Goal: Task Accomplishment & Management: Complete application form

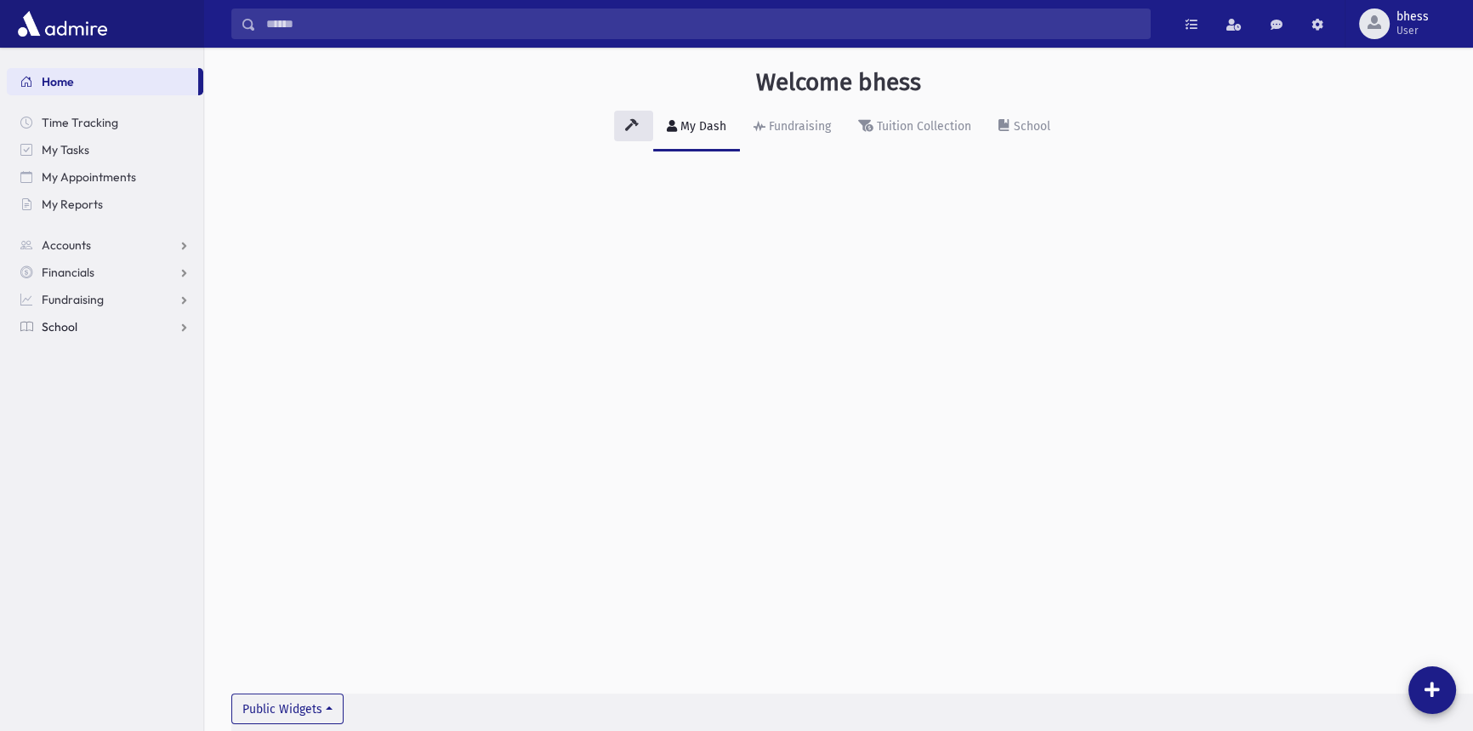
click at [60, 332] on span "School" at bounding box center [60, 326] width 36 height 15
click at [75, 371] on link "Attendance" at bounding box center [105, 381] width 197 height 27
click at [90, 409] on span "Entry" at bounding box center [79, 408] width 29 height 15
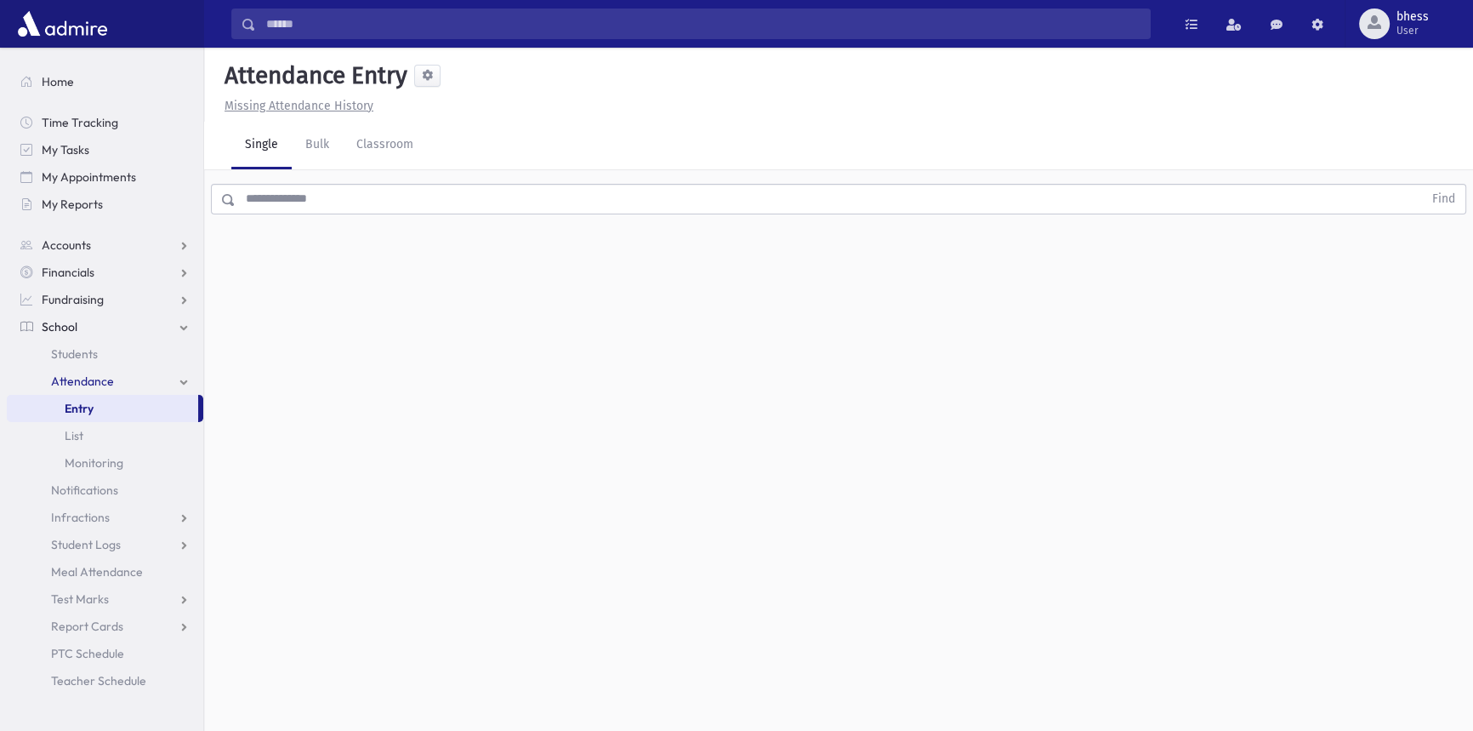
click at [324, 207] on input "text" at bounding box center [830, 199] width 1188 height 31
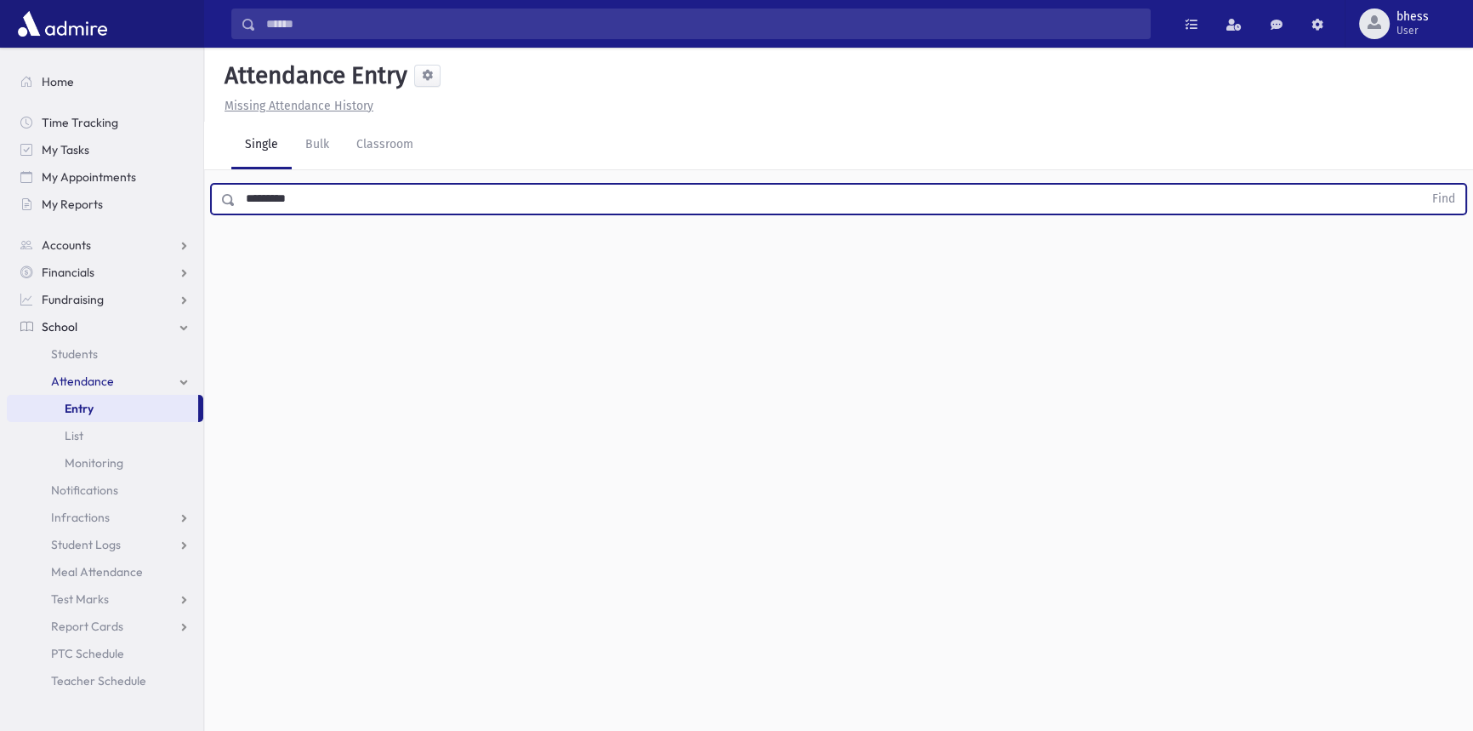
click at [1422, 185] on button "Find" at bounding box center [1443, 199] width 43 height 29
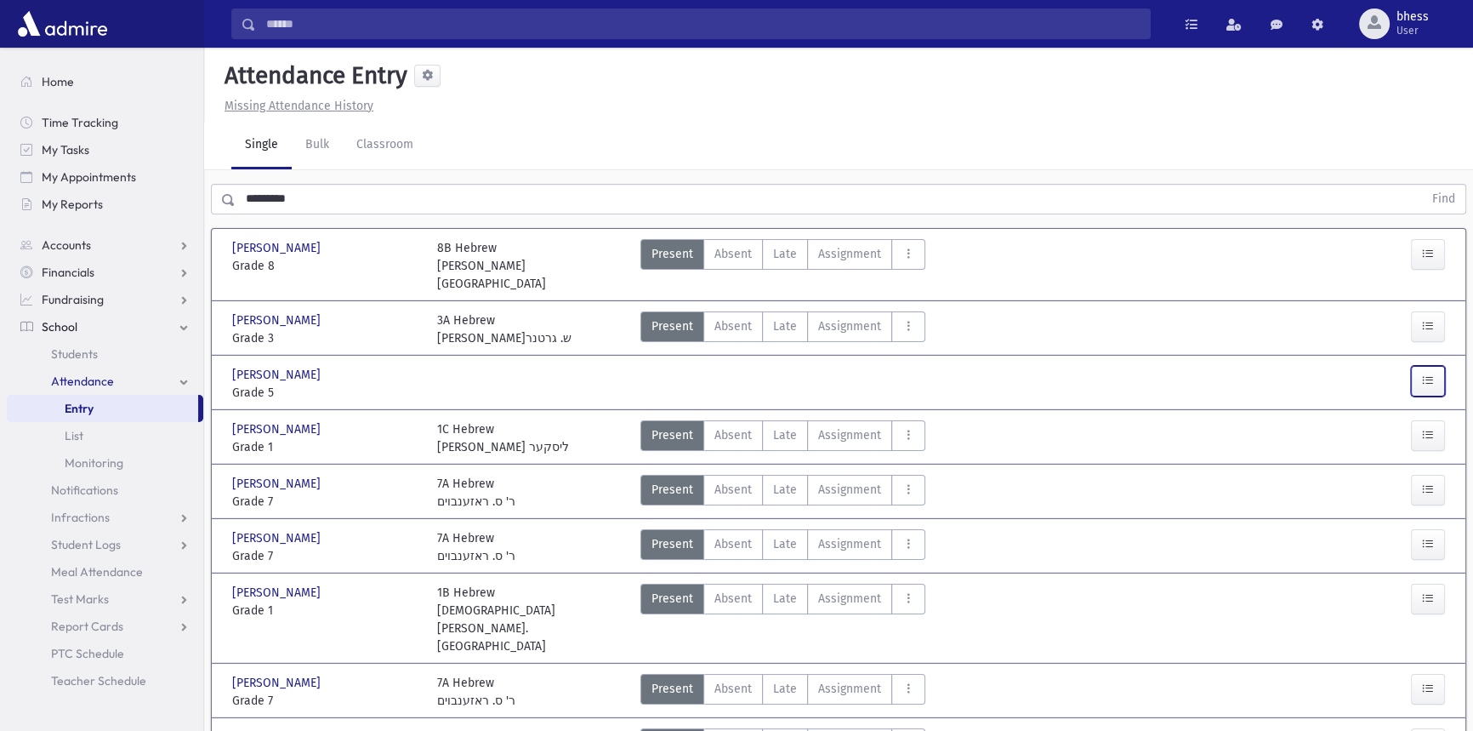
click at [1429, 373] on icon "button" at bounding box center [1428, 380] width 12 height 14
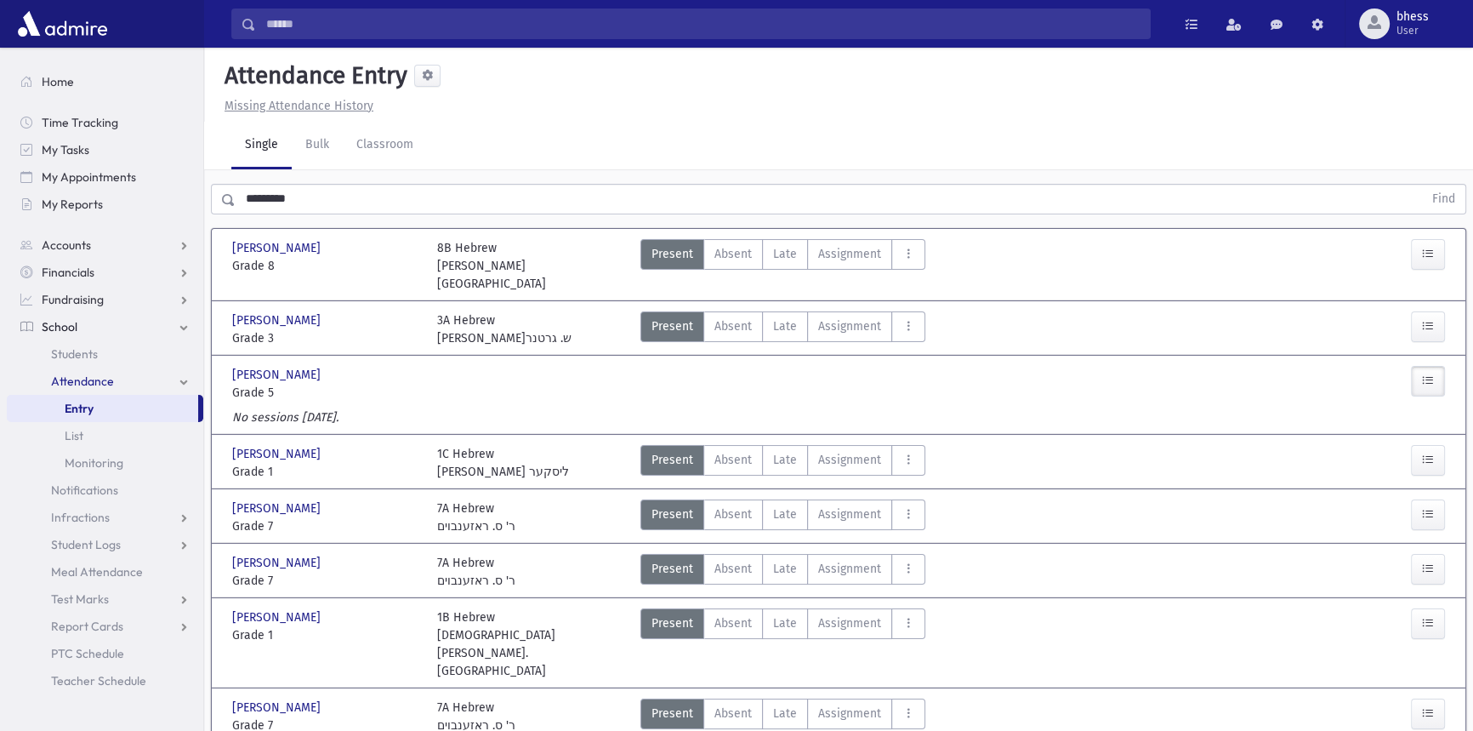
drag, startPoint x: 352, startPoint y: 365, endPoint x: 319, endPoint y: 365, distance: 33.2
click at [309, 384] on span "Grade 5" at bounding box center [326, 393] width 188 height 18
click at [283, 366] on span "[PERSON_NAME]" at bounding box center [278, 375] width 92 height 18
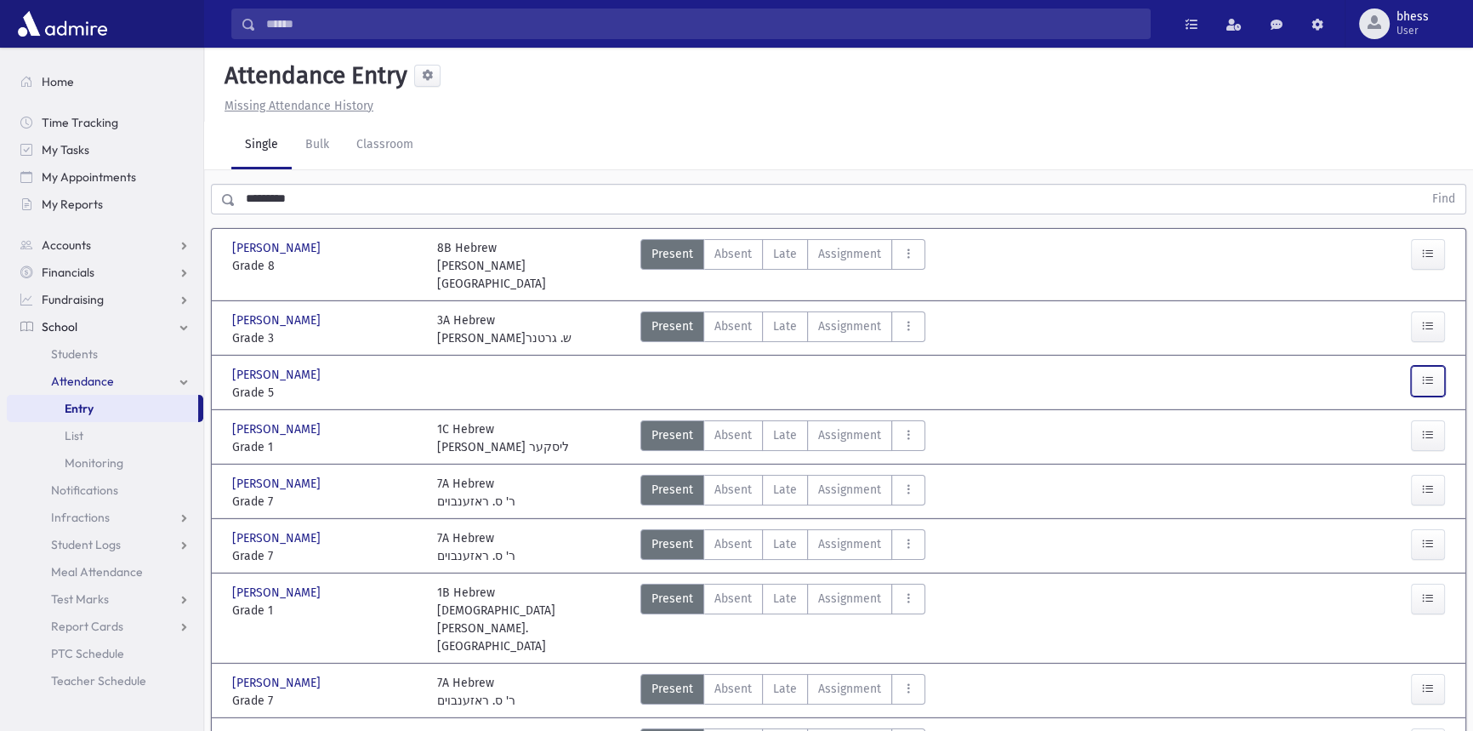
click at [1423, 366] on button "button" at bounding box center [1428, 381] width 34 height 31
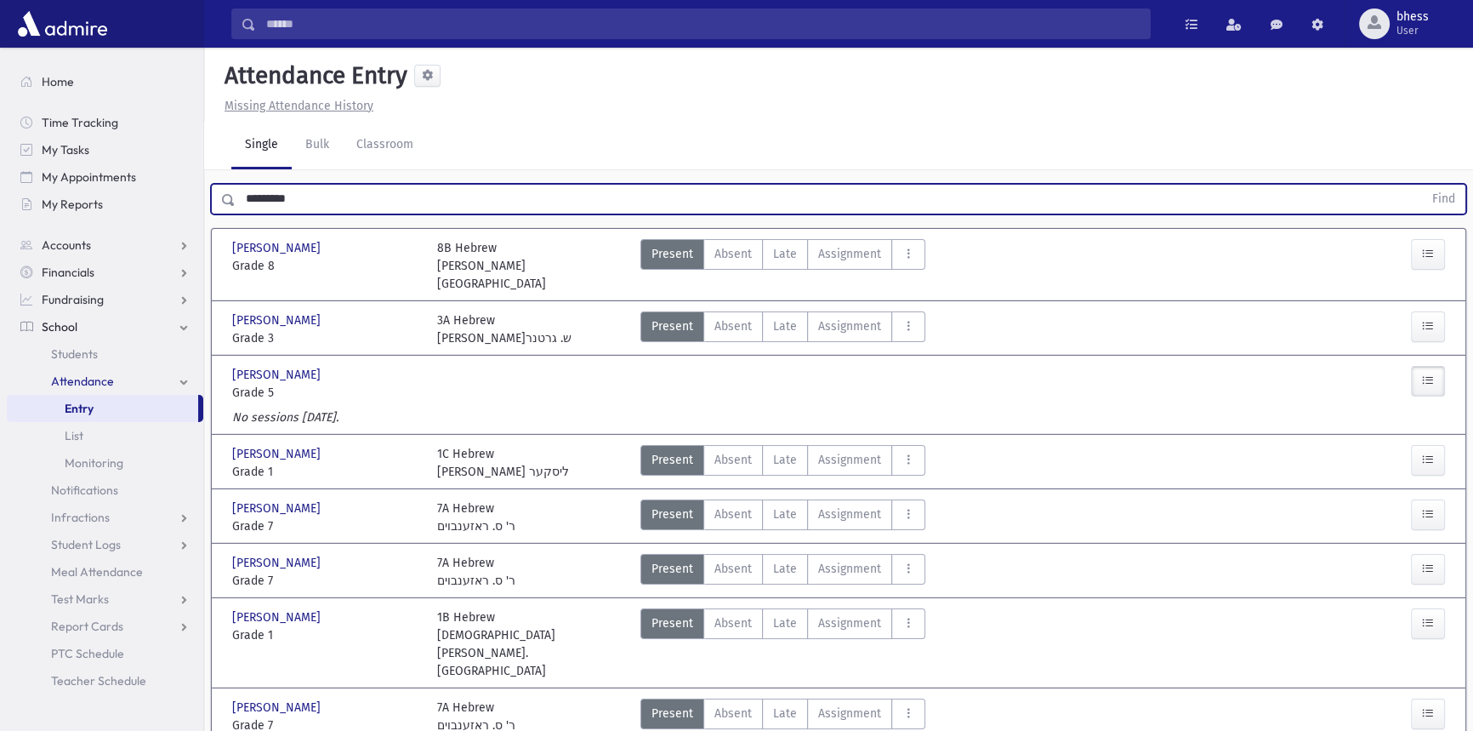
drag, startPoint x: 322, startPoint y: 196, endPoint x: 231, endPoint y: 172, distance: 94.9
click at [228, 185] on div "********* Find" at bounding box center [839, 199] width 1256 height 31
click at [1422, 185] on button "Find" at bounding box center [1443, 199] width 43 height 29
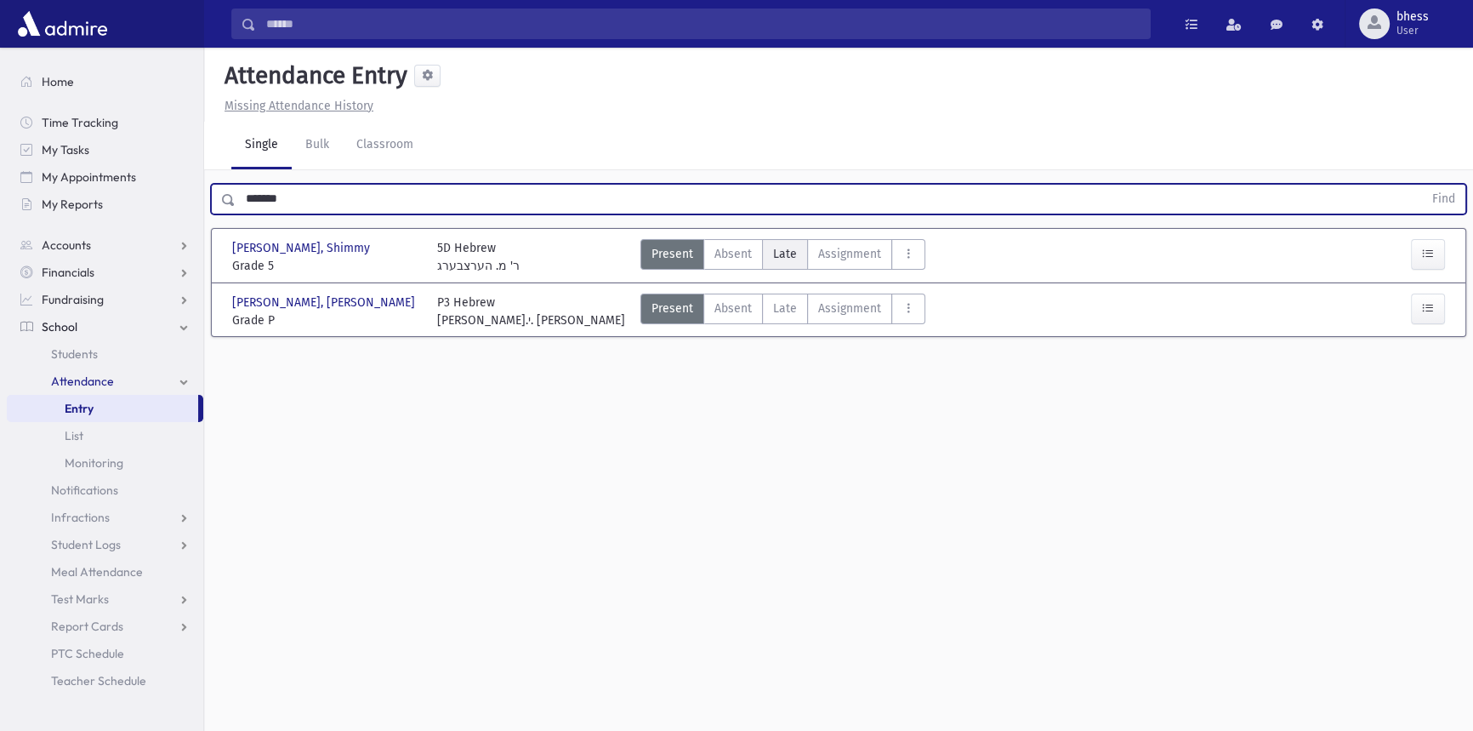
click at [792, 242] on label "Late Late" at bounding box center [785, 254] width 46 height 31
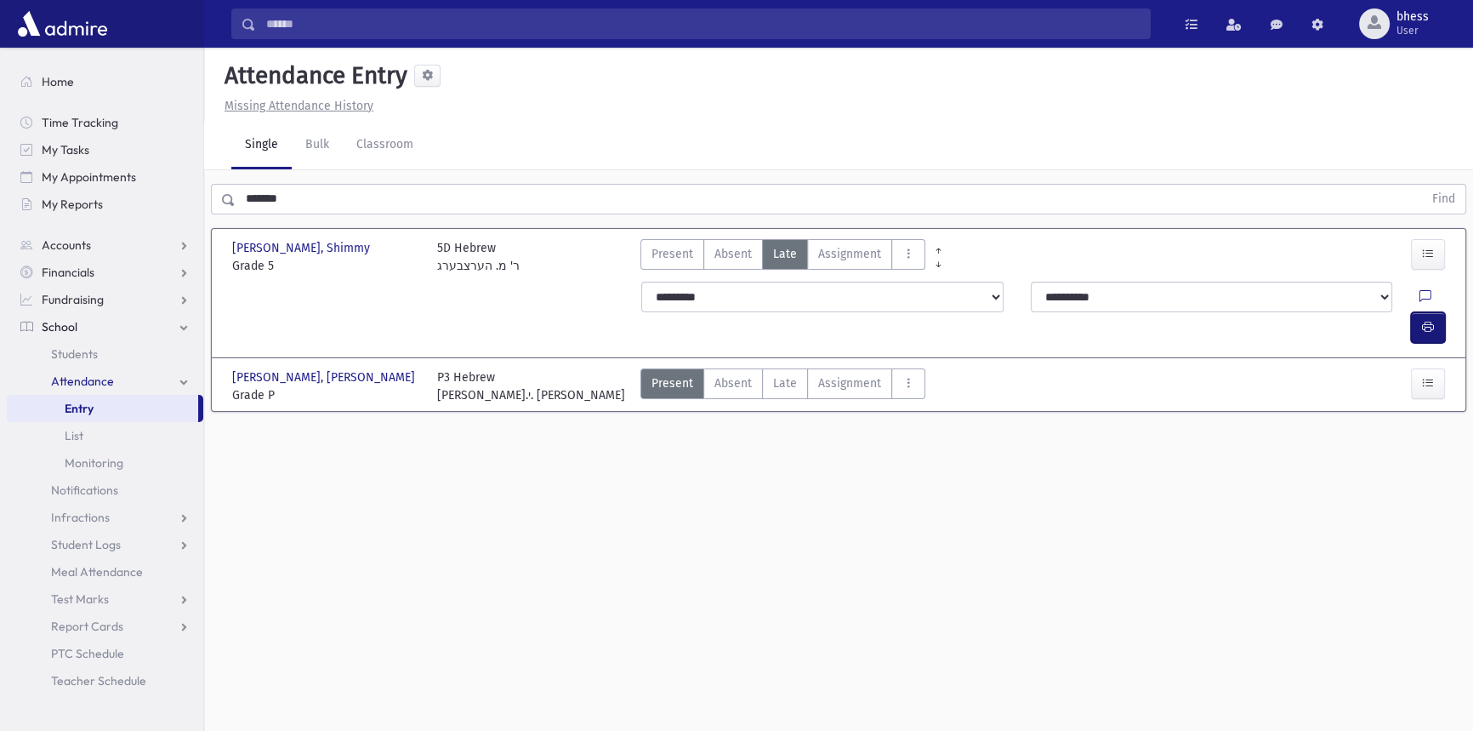
click at [1433, 320] on icon "button" at bounding box center [1428, 327] width 12 height 14
click at [1438, 312] on button "button" at bounding box center [1428, 327] width 34 height 31
click at [1427, 312] on button "button" at bounding box center [1428, 327] width 34 height 31
click at [1420, 312] on button "button" at bounding box center [1428, 327] width 34 height 31
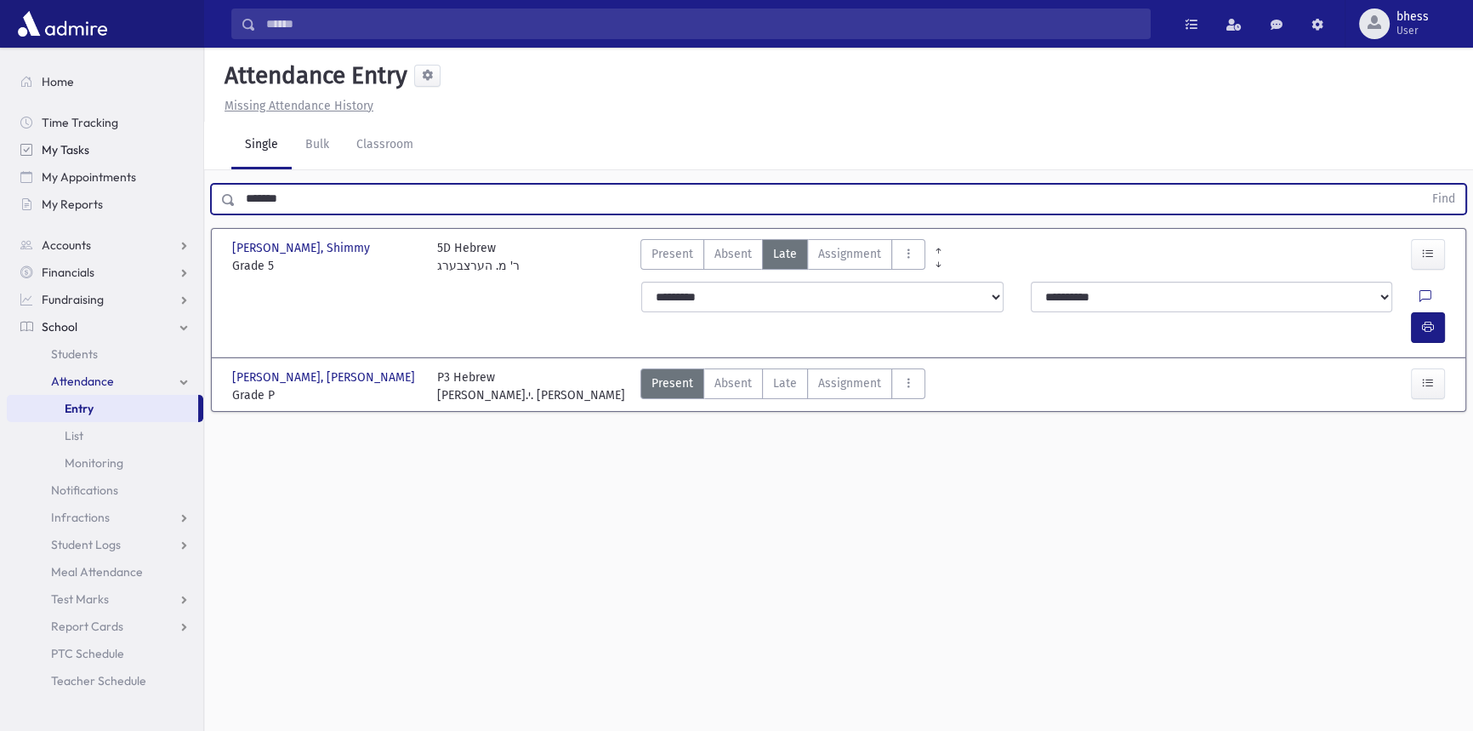
drag, startPoint x: 291, startPoint y: 193, endPoint x: 88, endPoint y: 142, distance: 209.6
click at [90, 162] on div "Search Results All Accounts" at bounding box center [736, 384] width 1473 height 769
click at [1422, 185] on button "Find" at bounding box center [1443, 199] width 43 height 29
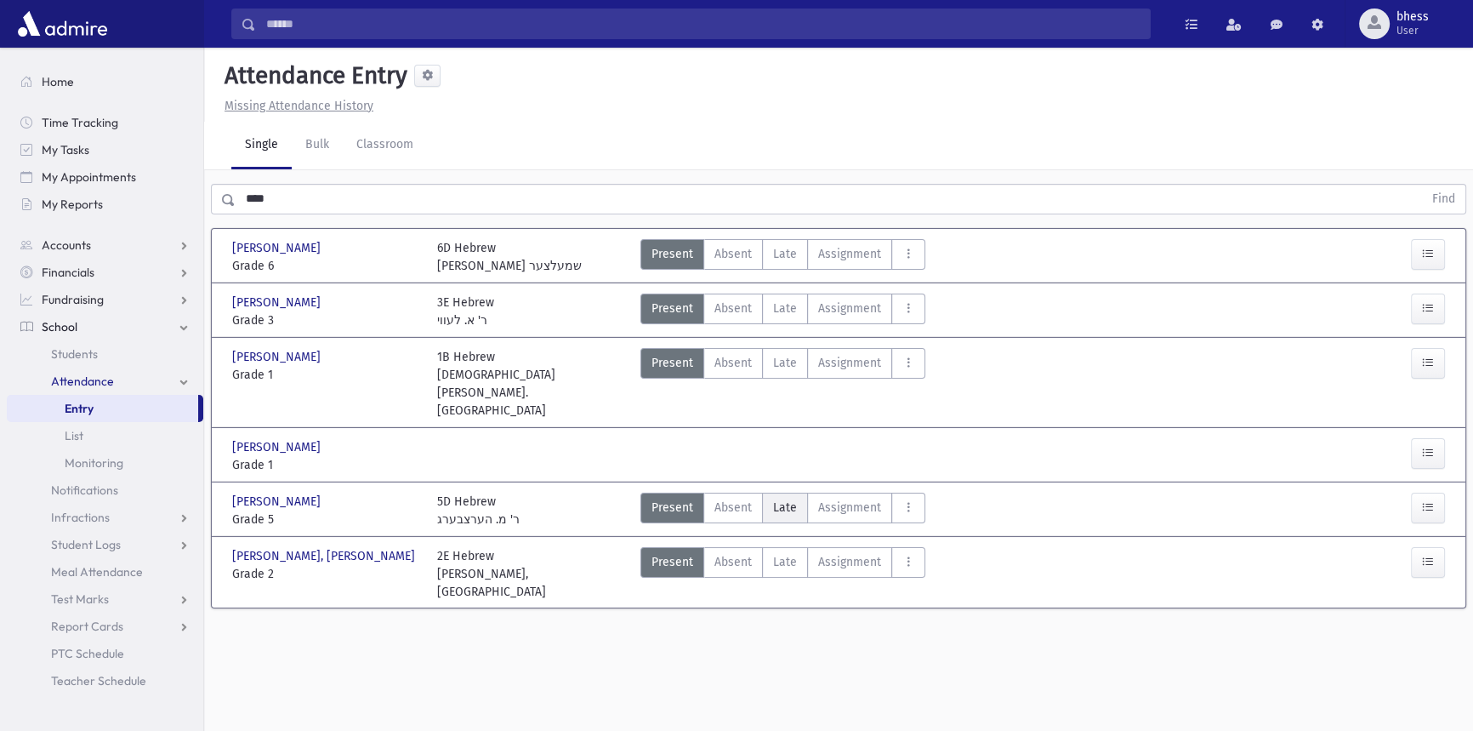
click at [777, 499] on span "Late" at bounding box center [785, 508] width 24 height 18
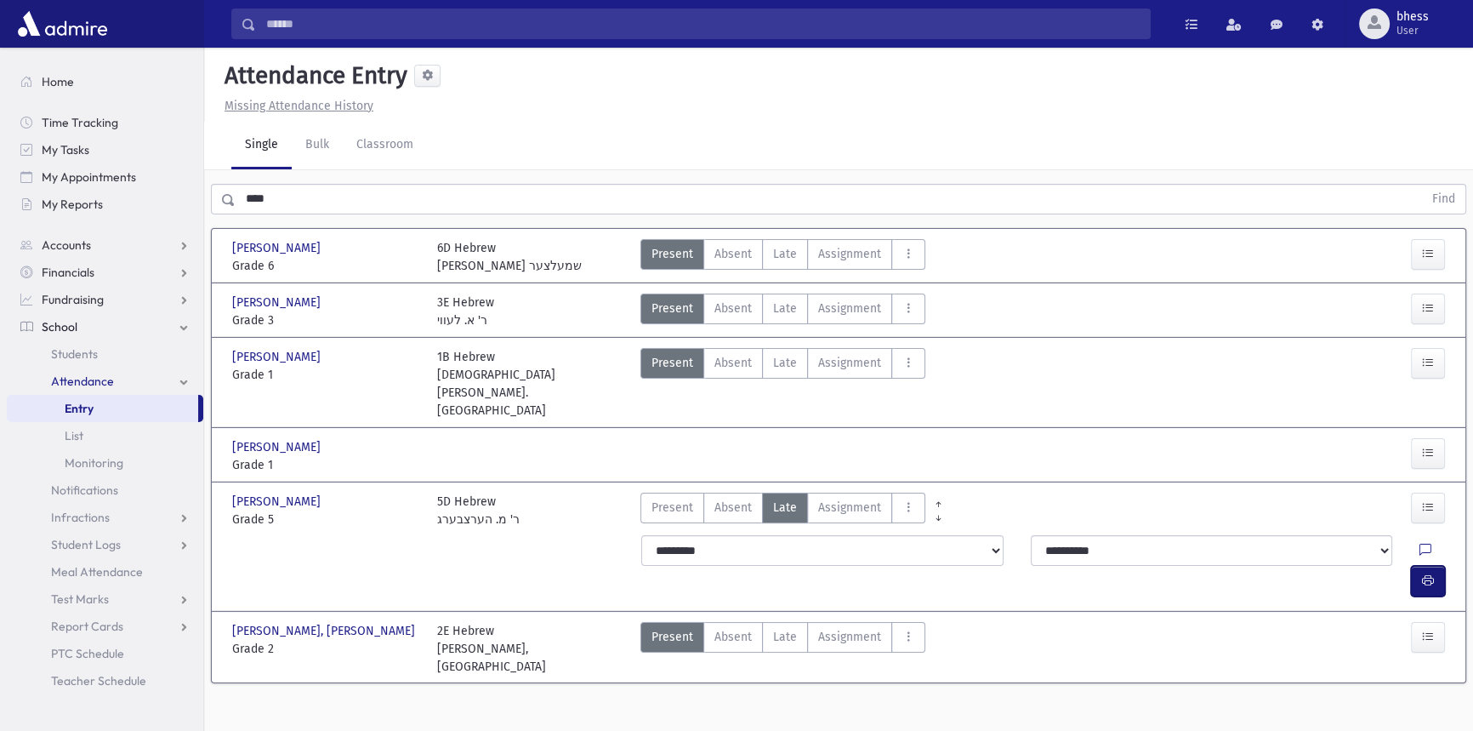
click at [1427, 573] on icon "button" at bounding box center [1428, 580] width 12 height 14
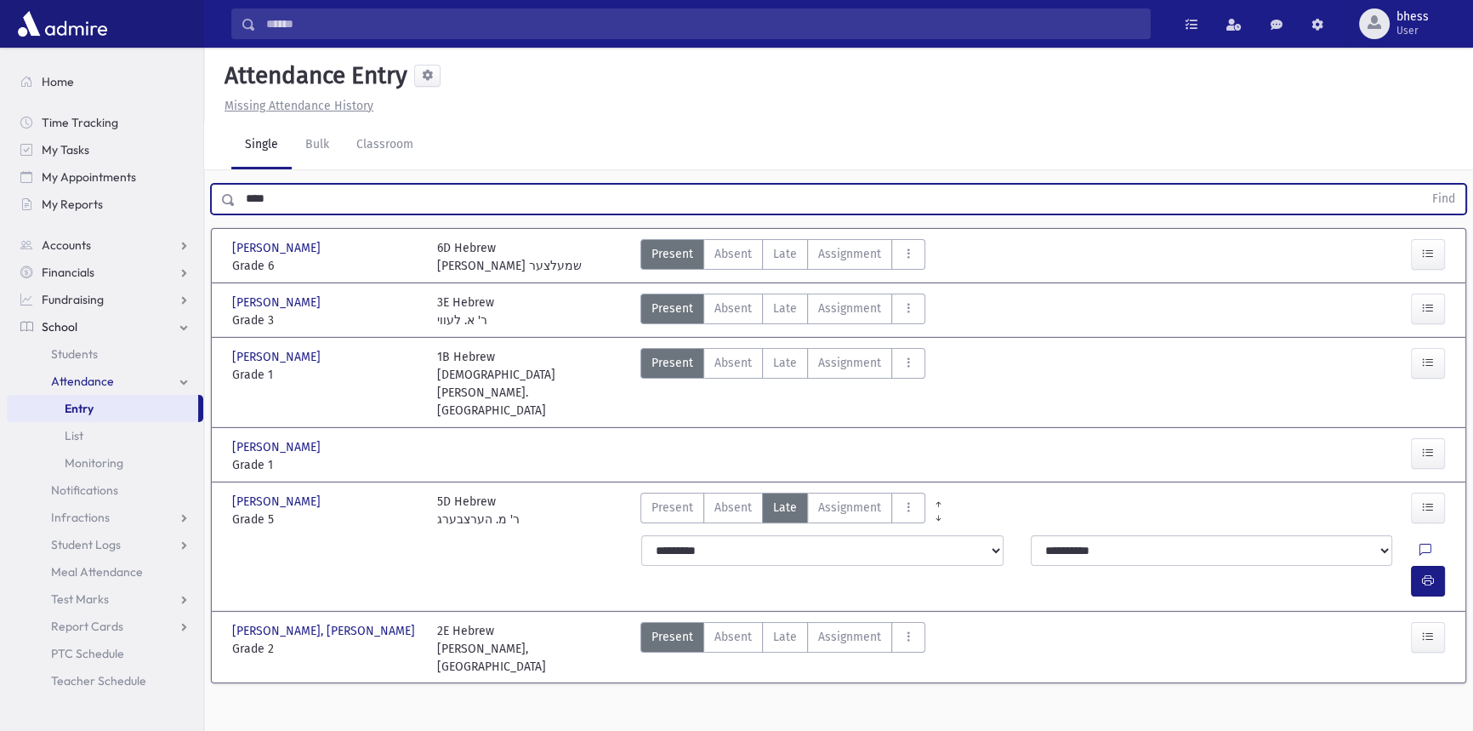
drag, startPoint x: 285, startPoint y: 199, endPoint x: 209, endPoint y: 197, distance: 75.7
click at [209, 197] on div "**** Find" at bounding box center [838, 195] width 1269 height 51
click at [1422, 185] on button "Find" at bounding box center [1443, 199] width 43 height 29
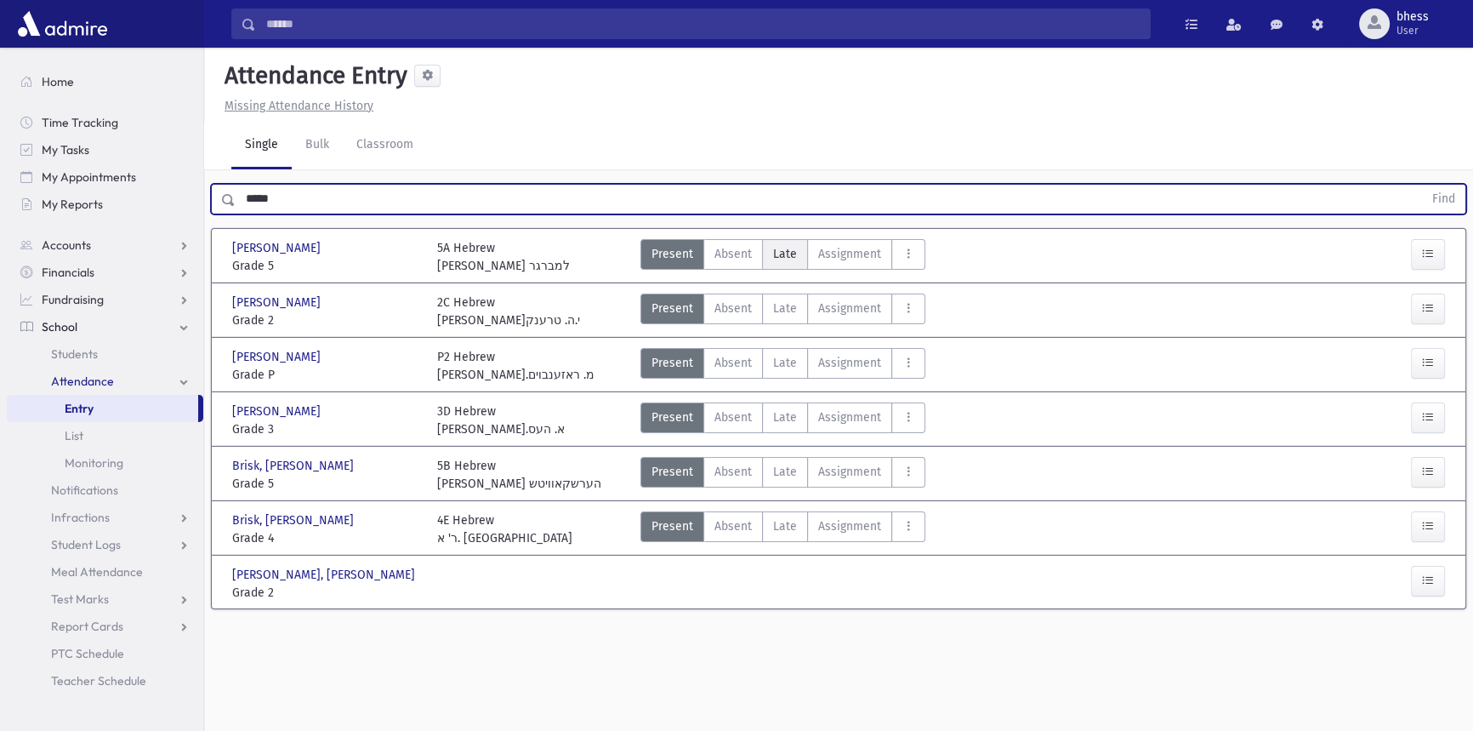
click at [773, 255] on span "Late" at bounding box center [785, 254] width 24 height 18
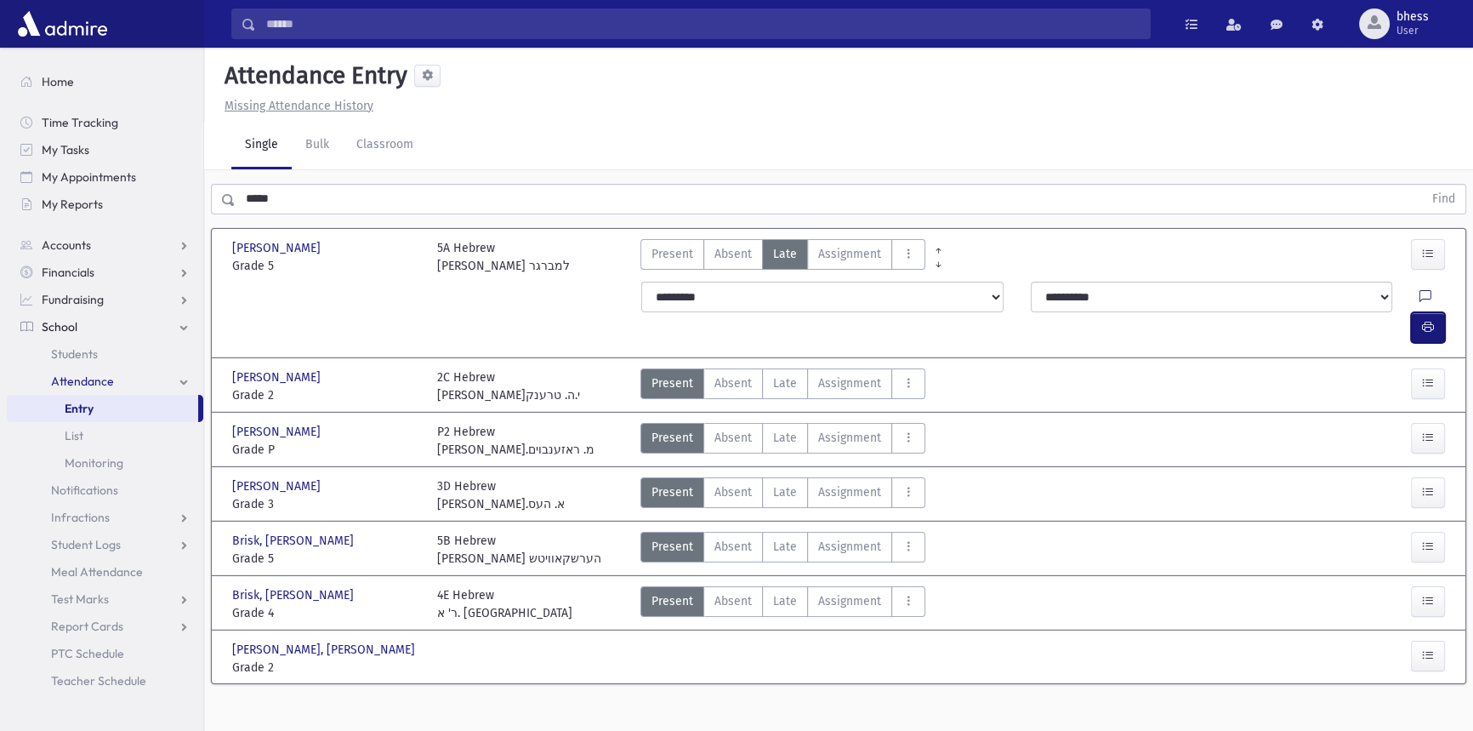
click at [1423, 320] on icon "button" at bounding box center [1428, 327] width 12 height 14
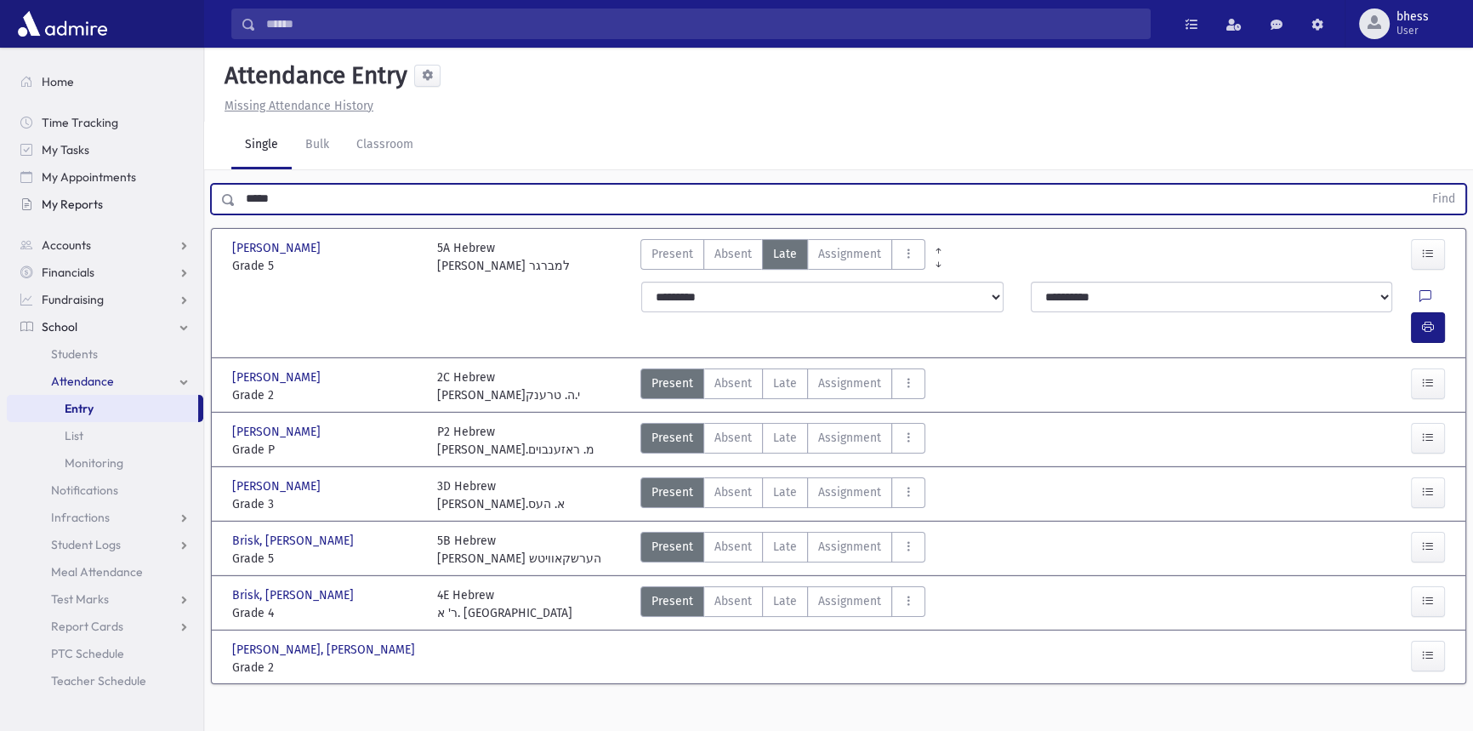
drag, startPoint x: 214, startPoint y: 207, endPoint x: 197, endPoint y: 192, distance: 23.0
click at [211, 201] on div "***** Find" at bounding box center [839, 199] width 1256 height 31
click at [1422, 185] on button "Find" at bounding box center [1443, 199] width 43 height 29
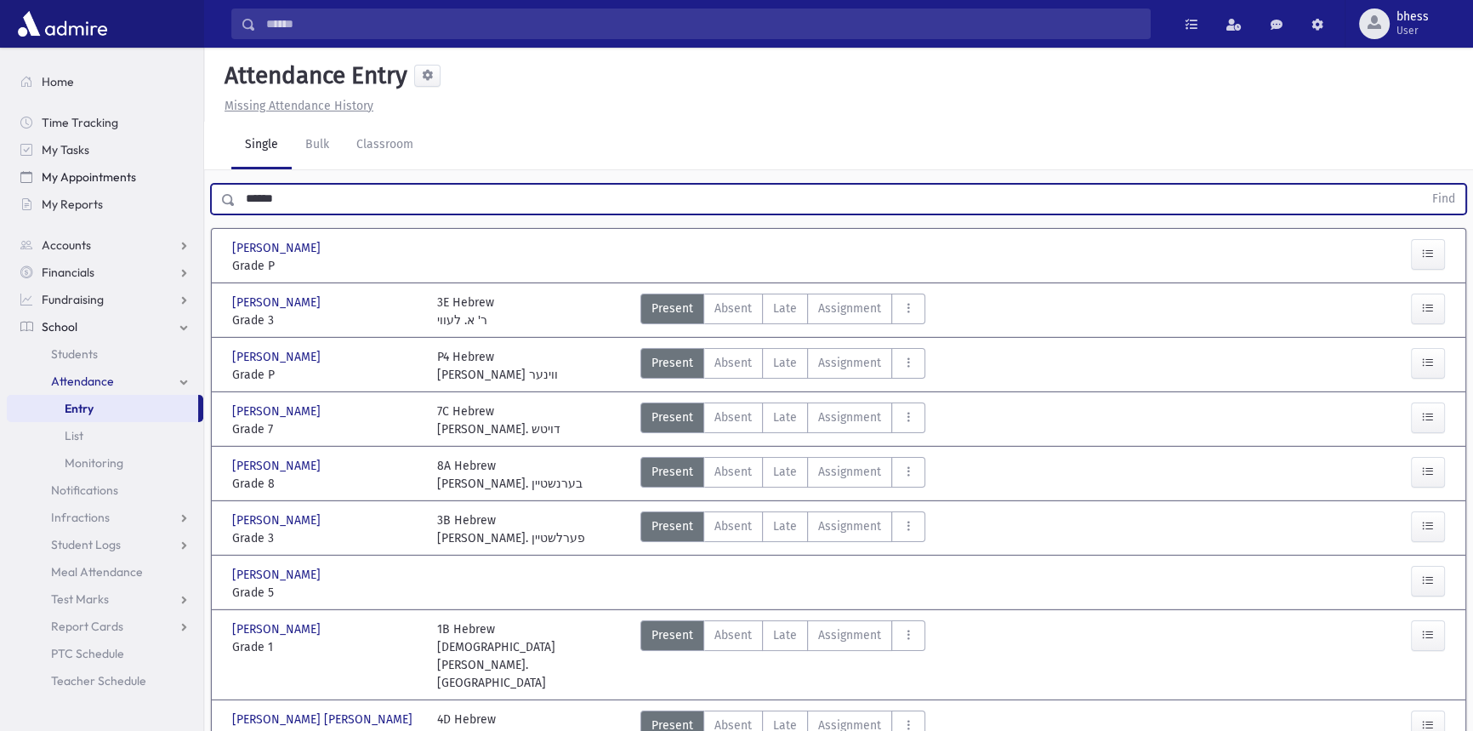
drag, startPoint x: 284, startPoint y: 201, endPoint x: 144, endPoint y: 186, distance: 141.1
click at [146, 199] on div "Search Results All Accounts" at bounding box center [736, 500] width 1473 height 1001
click at [1422, 185] on button "Find" at bounding box center [1443, 199] width 43 height 29
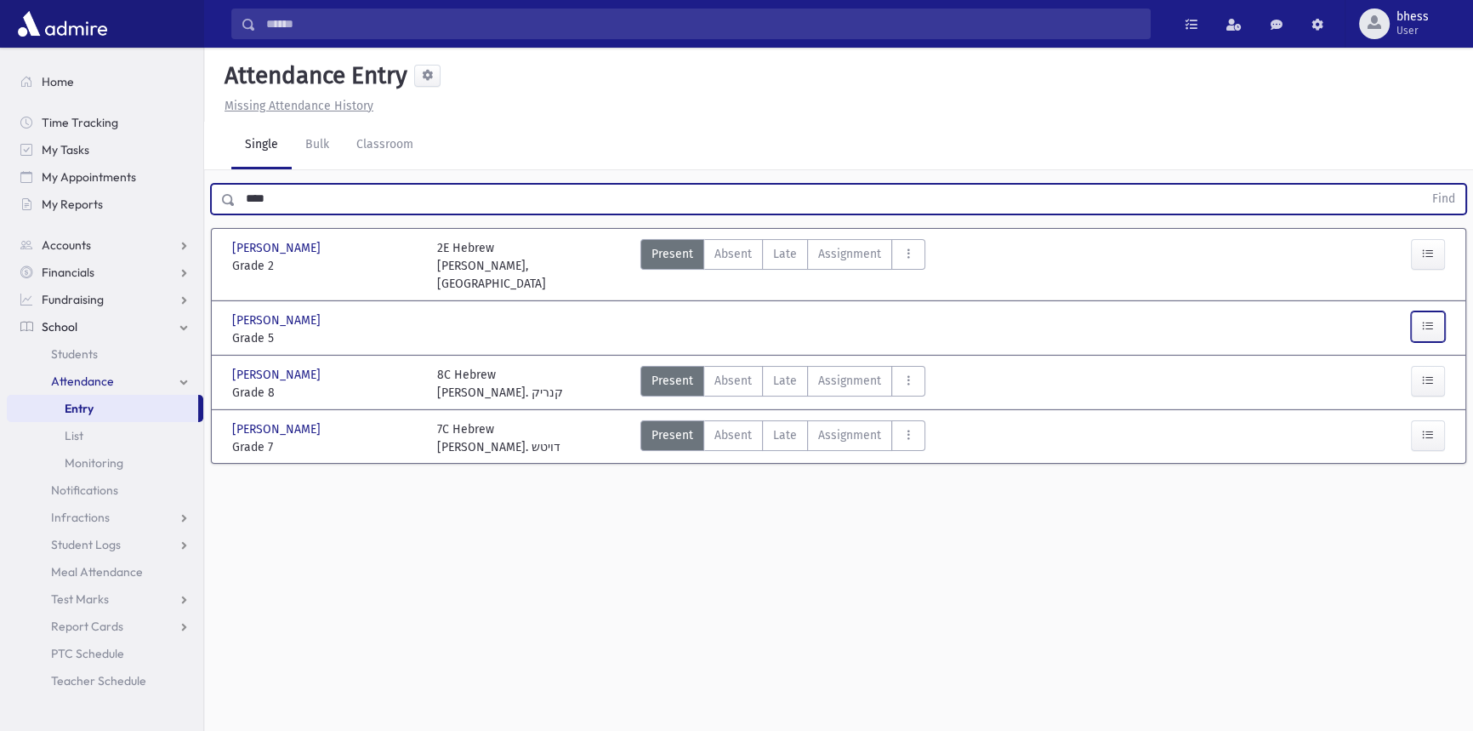
click at [1435, 311] on button "button" at bounding box center [1428, 326] width 34 height 31
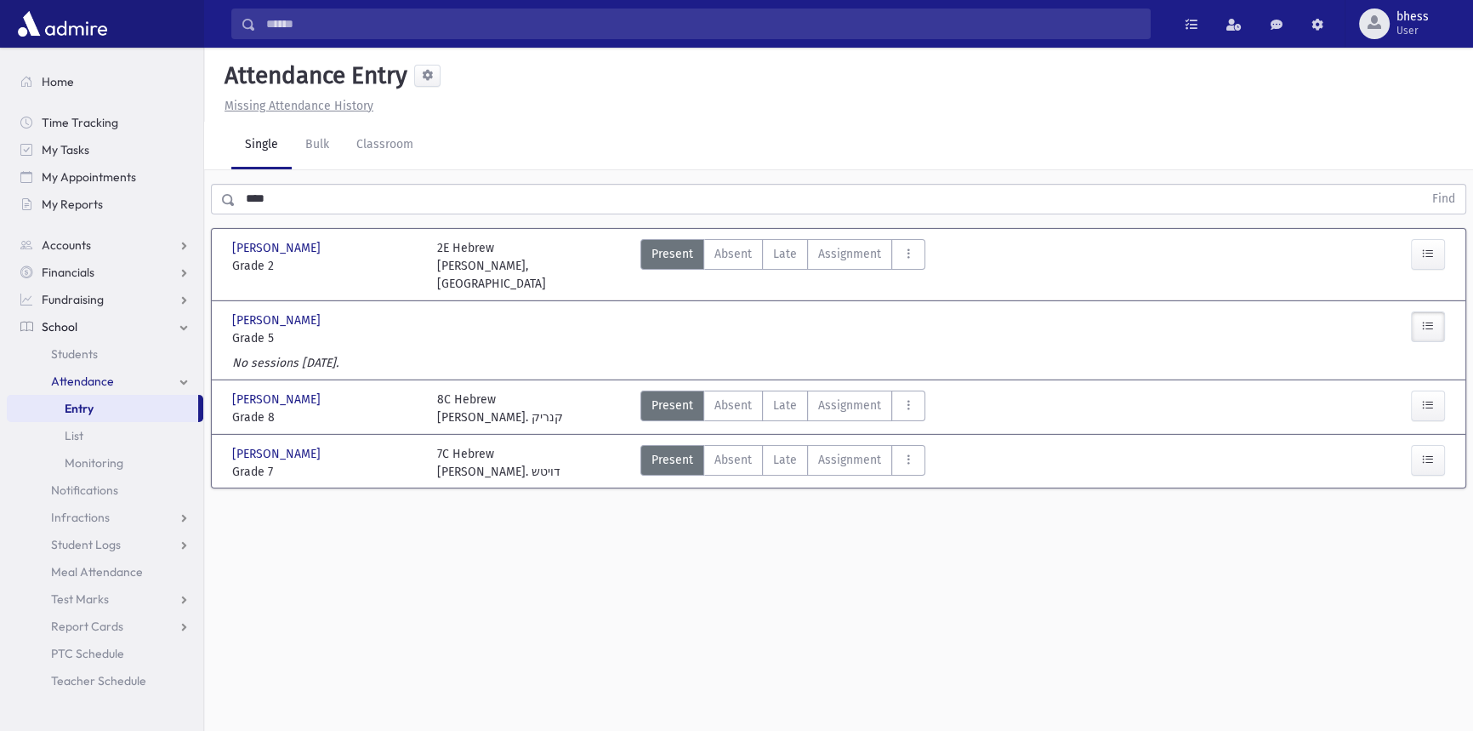
drag, startPoint x: 389, startPoint y: 179, endPoint x: 323, endPoint y: 205, distance: 70.6
click at [246, 183] on div "**** Find" at bounding box center [838, 195] width 1269 height 51
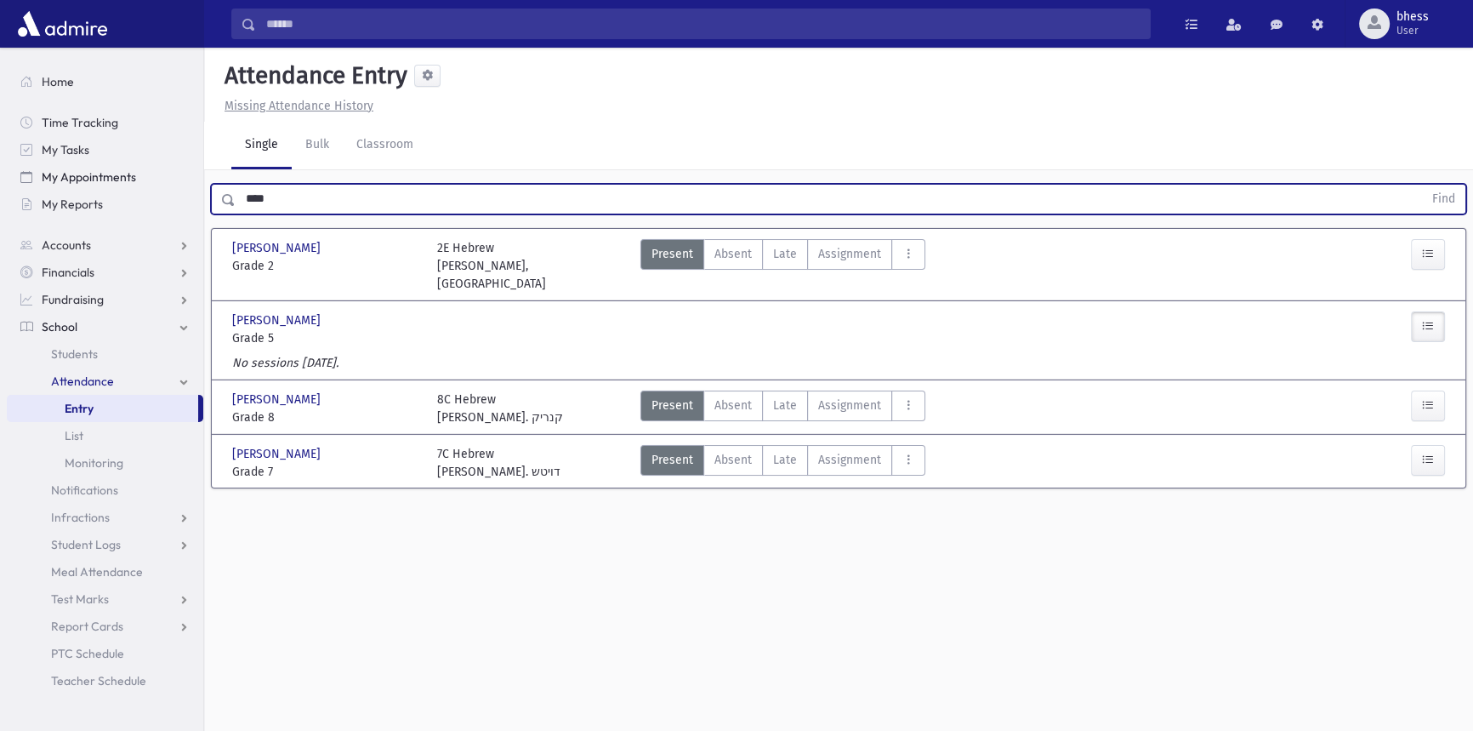
drag, startPoint x: 323, startPoint y: 205, endPoint x: 93, endPoint y: 173, distance: 232.8
click at [93, 173] on div "Search Results All Accounts" at bounding box center [736, 384] width 1473 height 769
type input "******"
click at [1422, 185] on button "Find" at bounding box center [1443, 199] width 43 height 29
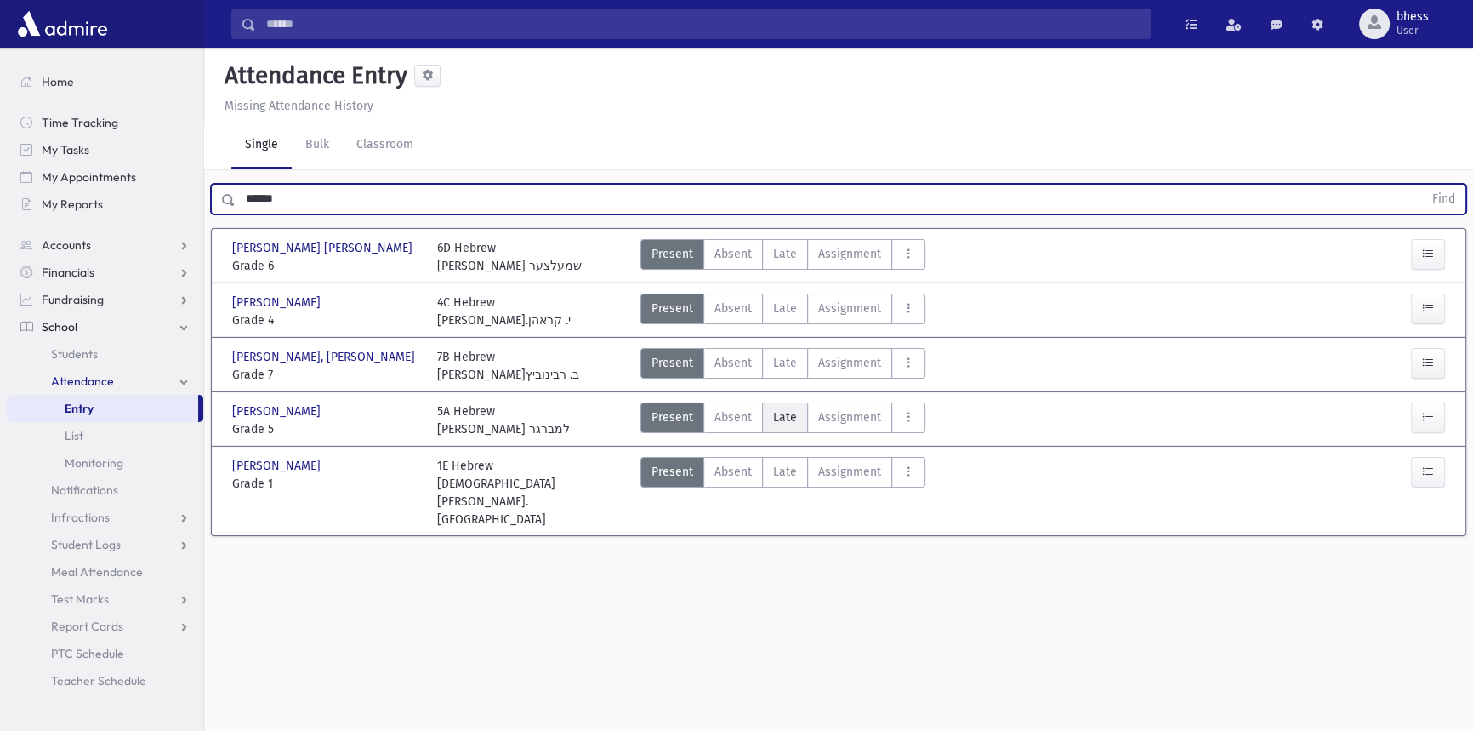
click at [775, 417] on span "Late" at bounding box center [785, 417] width 24 height 18
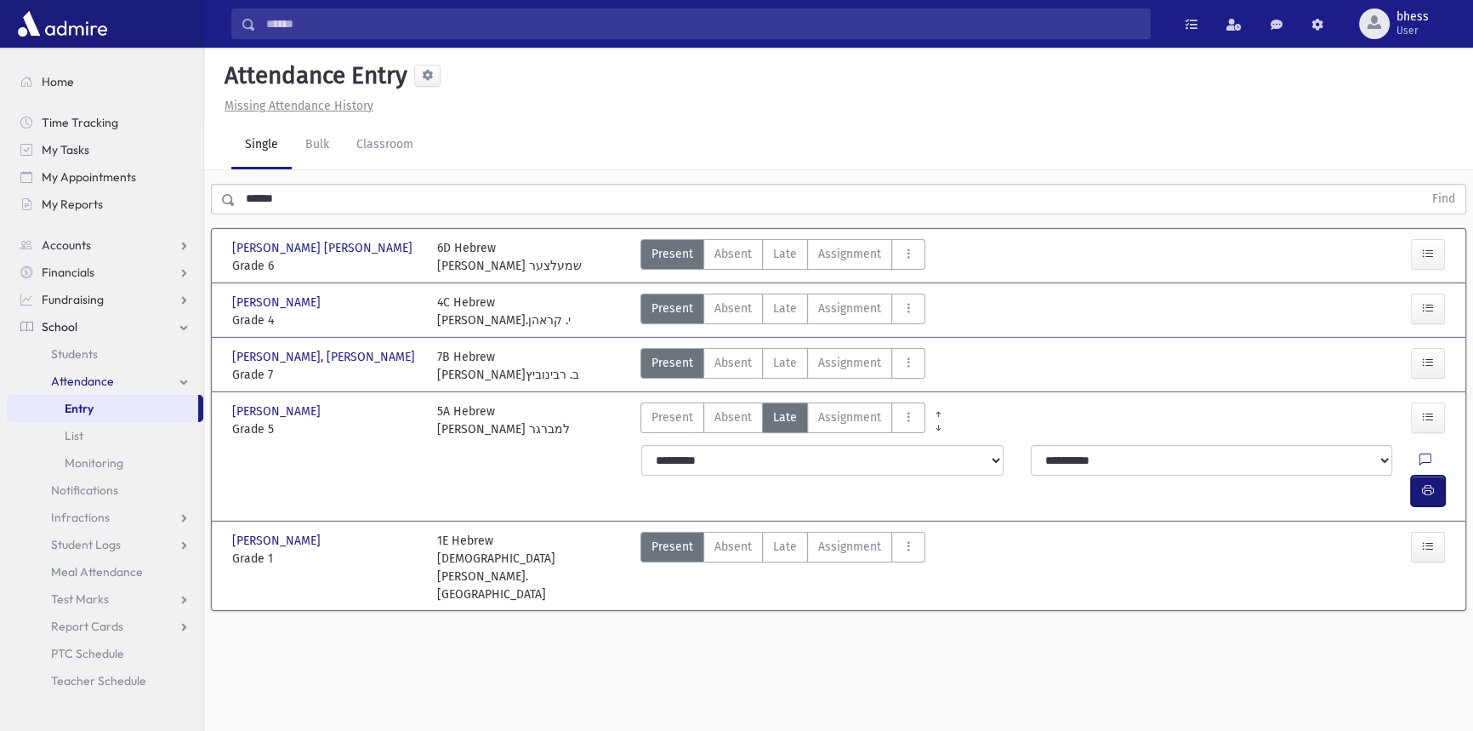
click at [1422, 483] on icon "button" at bounding box center [1428, 490] width 12 height 14
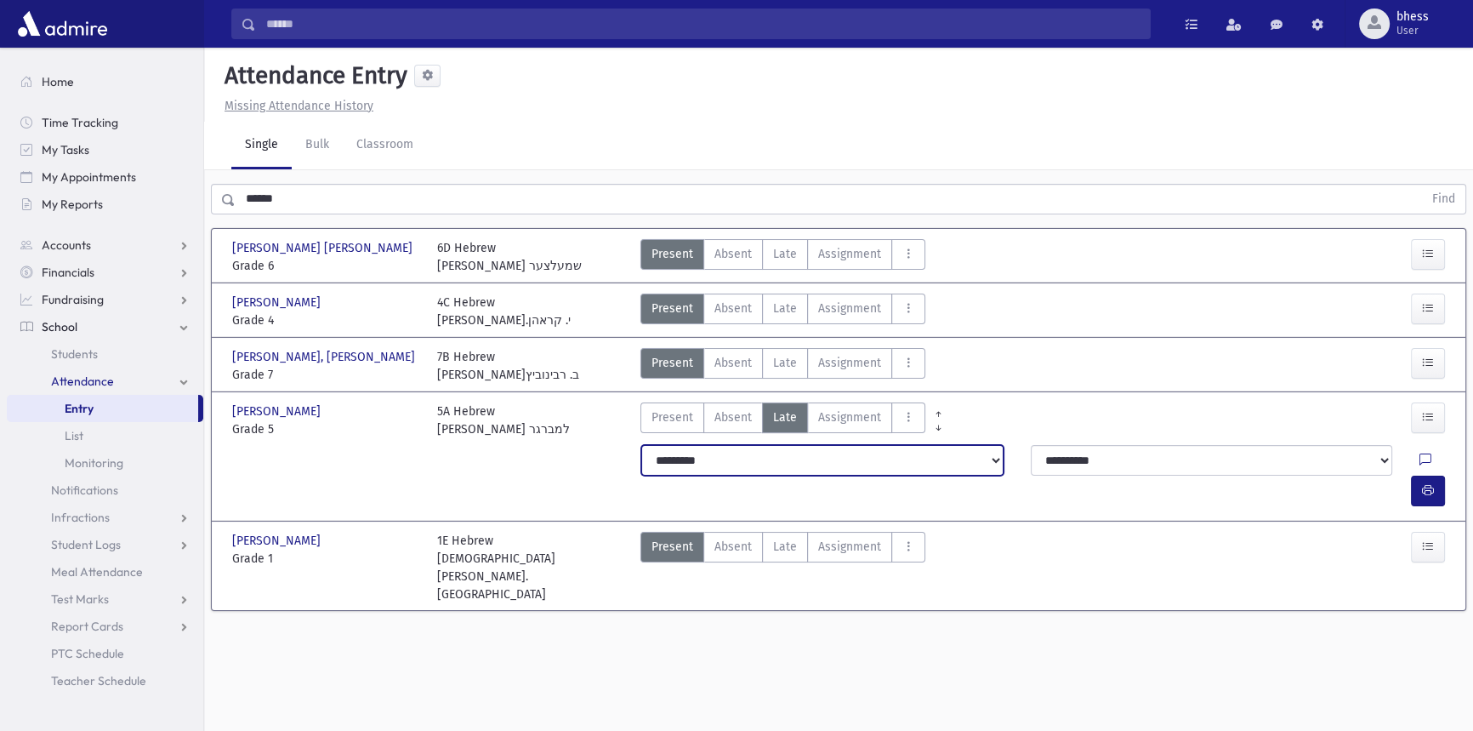
click at [761, 469] on select "**********" at bounding box center [822, 460] width 362 height 31
click at [641, 445] on select "**********" at bounding box center [822, 460] width 362 height 31
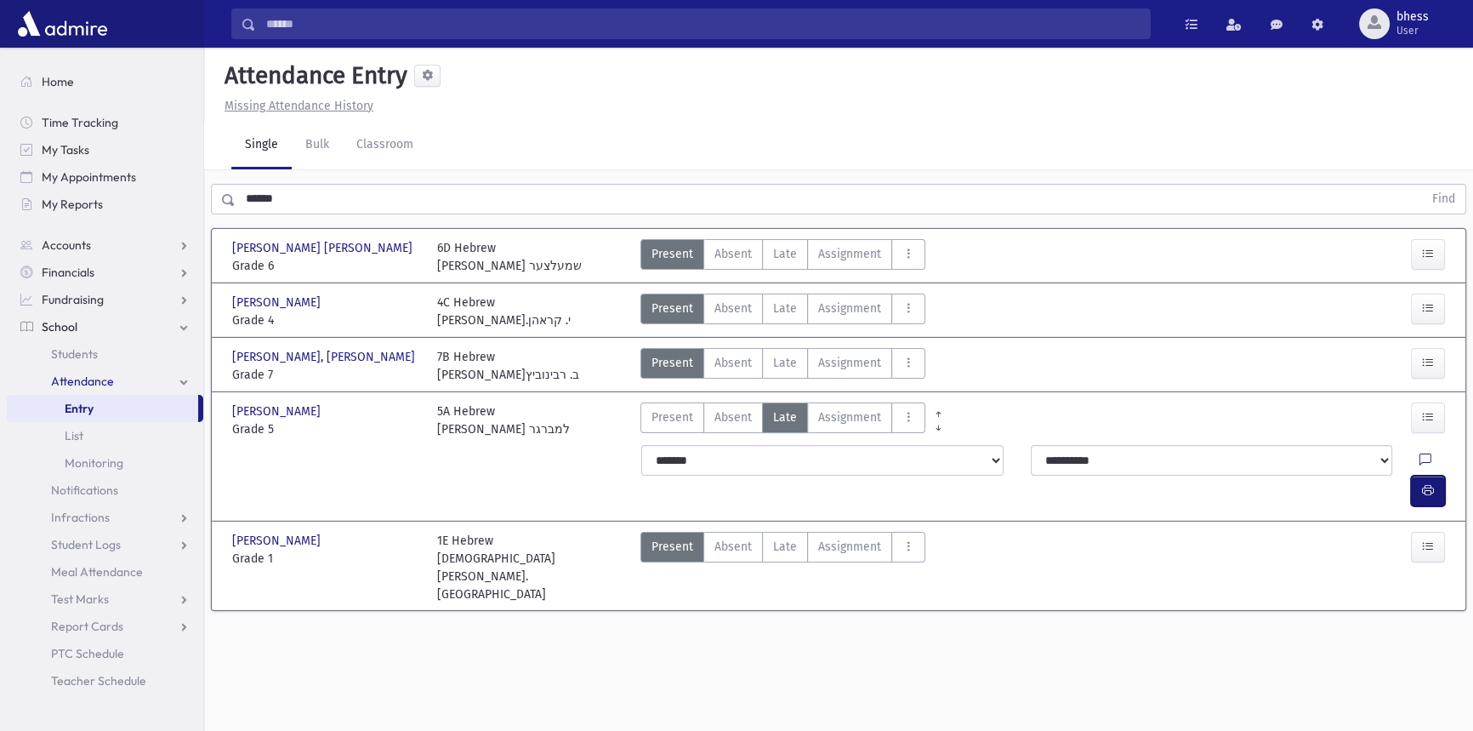
click at [1427, 476] on button "button" at bounding box center [1428, 491] width 34 height 31
